Goal: Task Accomplishment & Management: Use online tool/utility

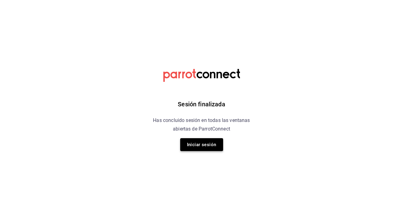
click at [190, 143] on button "Iniciar sesión" at bounding box center [201, 144] width 43 height 13
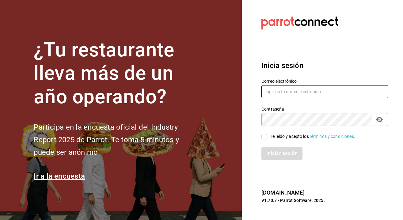
type input "Karyvale812@gmail.com"
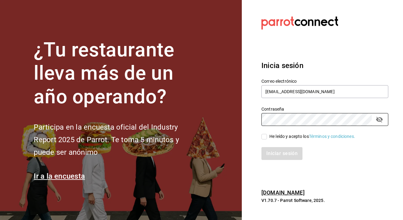
click at [268, 137] on span "He leído y acepto los Términos y condiciones." at bounding box center [311, 136] width 88 height 6
click at [267, 137] on input "He leído y acepto los Términos y condiciones." at bounding box center [265, 137] width 6 height 6
checkbox input "true"
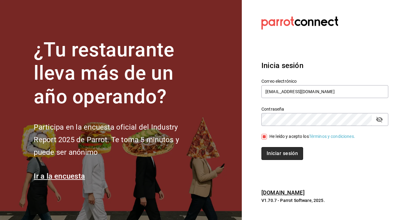
click at [280, 156] on button "Iniciar sesión" at bounding box center [283, 153] width 42 height 13
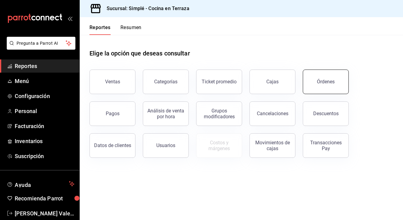
click at [331, 82] on div "Órdenes" at bounding box center [326, 82] width 18 height 6
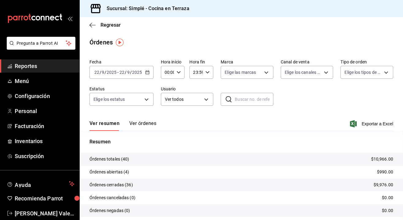
click at [30, 66] on span "Reportes" at bounding box center [45, 66] width 60 height 8
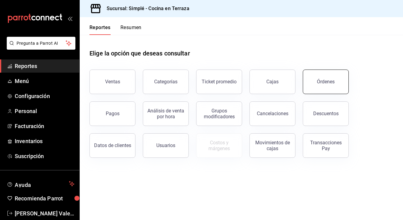
click at [324, 80] on div "Órdenes" at bounding box center [326, 82] width 18 height 6
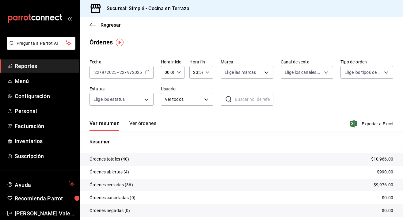
click at [146, 73] on icon "button" at bounding box center [147, 72] width 4 height 4
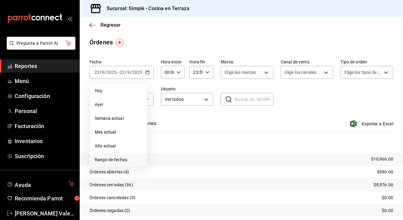
click at [117, 159] on span "Rango de fechas" at bounding box center [119, 160] width 48 height 6
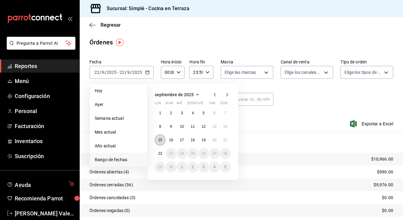
click at [161, 139] on abbr "15" at bounding box center [160, 140] width 4 height 4
click at [224, 139] on abbr "21" at bounding box center [226, 140] width 4 height 4
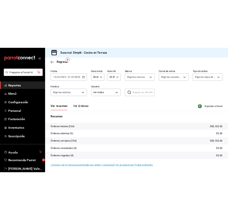
scroll to position [21, 0]
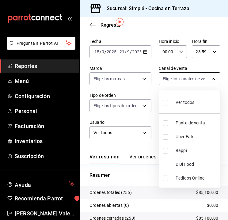
click at [189, 76] on body "Pregunta a Parrot AI Reportes Menú Configuración Personal Facturación Inventari…" at bounding box center [114, 110] width 228 height 220
click at [175, 121] on li "Punto de venta" at bounding box center [189, 123] width 61 height 14
type input "PARROT"
checkbox input "true"
